Goal: Navigation & Orientation: Find specific page/section

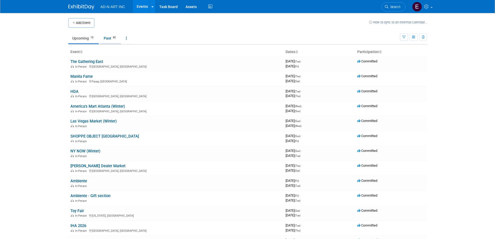
click at [108, 38] on link "Past 82" at bounding box center [110, 38] width 21 height 10
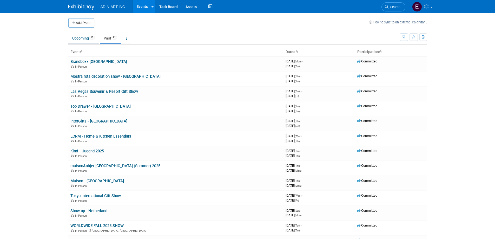
click at [81, 38] on link "Upcoming 13" at bounding box center [83, 38] width 30 height 10
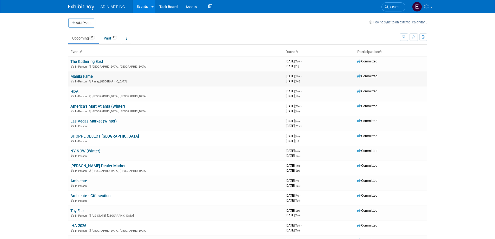
click at [84, 74] on link "Manila Fame" at bounding box center [81, 76] width 22 height 5
click at [74, 92] on link "HDA" at bounding box center [74, 91] width 8 height 5
click at [90, 61] on link "The Gathering East" at bounding box center [86, 61] width 33 height 5
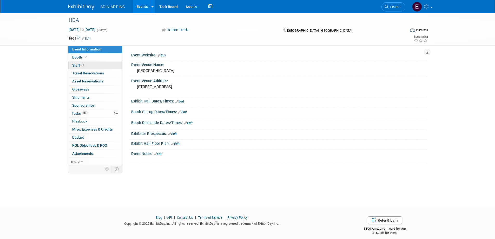
click at [78, 64] on span "Staff 2" at bounding box center [78, 65] width 13 height 4
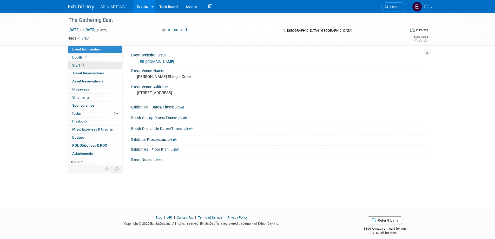
click at [77, 65] on span "Staff 1" at bounding box center [78, 65] width 13 height 4
